Goal: Browse casually

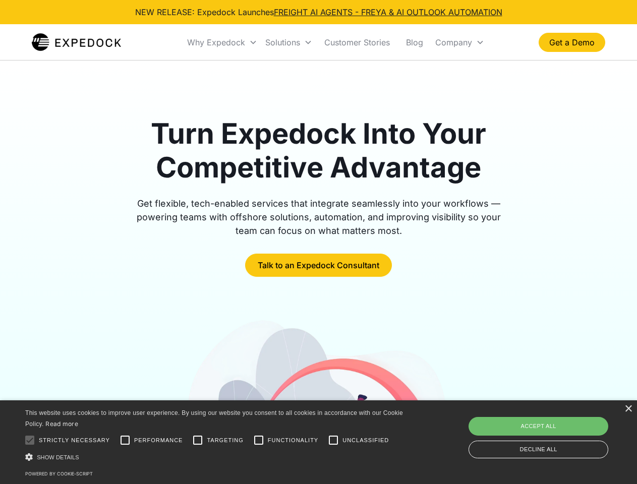
click at [223, 42] on div "Why Expedock" at bounding box center [216, 42] width 58 height 10
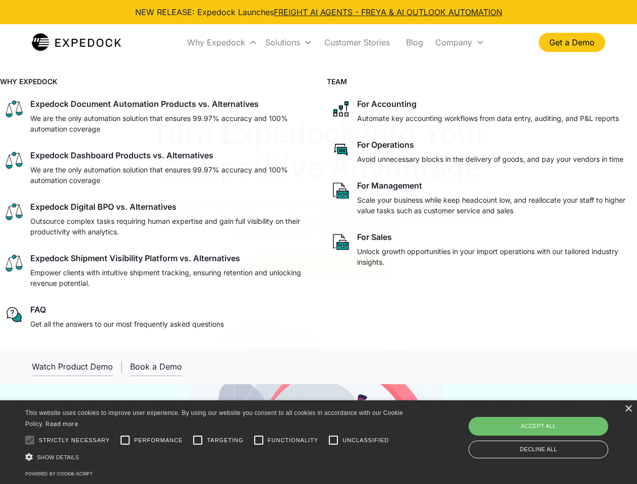
click at [289, 42] on div "Solutions" at bounding box center [282, 42] width 35 height 10
click at [460, 42] on div "Company" at bounding box center [453, 42] width 37 height 10
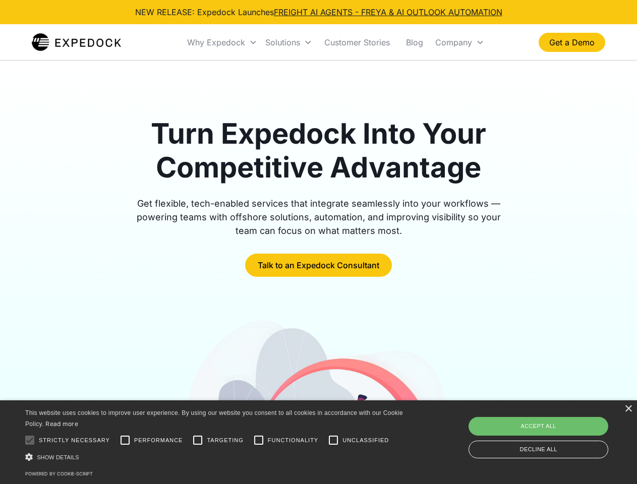
click at [30, 440] on div at bounding box center [30, 440] width 20 height 20
click at [125, 440] on input "Performance" at bounding box center [125, 440] width 20 height 20
checkbox input "true"
click at [198, 440] on input "Targeting" at bounding box center [198, 440] width 20 height 20
checkbox input "true"
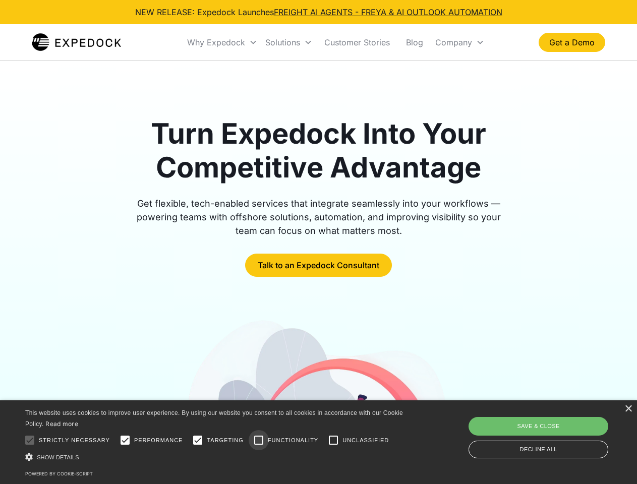
click at [259, 440] on input "Functionality" at bounding box center [259, 440] width 20 height 20
checkbox input "true"
click at [334, 440] on input "Unclassified" at bounding box center [333, 440] width 20 height 20
checkbox input "true"
click at [216, 457] on div "Show details Hide details" at bounding box center [215, 457] width 381 height 11
